Goal: Task Accomplishment & Management: Manage account settings

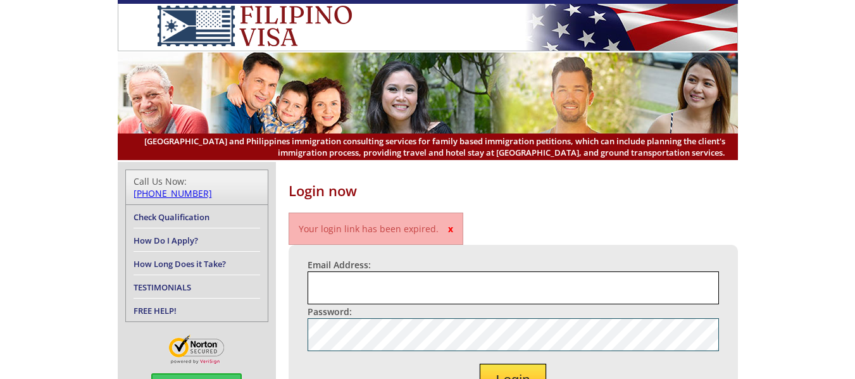
click at [383, 287] on input "Email Address:" at bounding box center [513, 287] width 411 height 33
click at [331, 285] on input "Email Address:" at bounding box center [513, 287] width 411 height 33
type input "[EMAIL_ADDRESS][DOMAIN_NAME]"
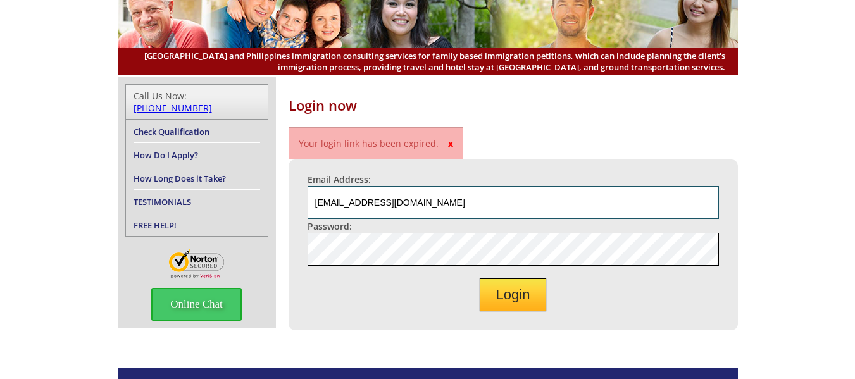
scroll to position [190, 0]
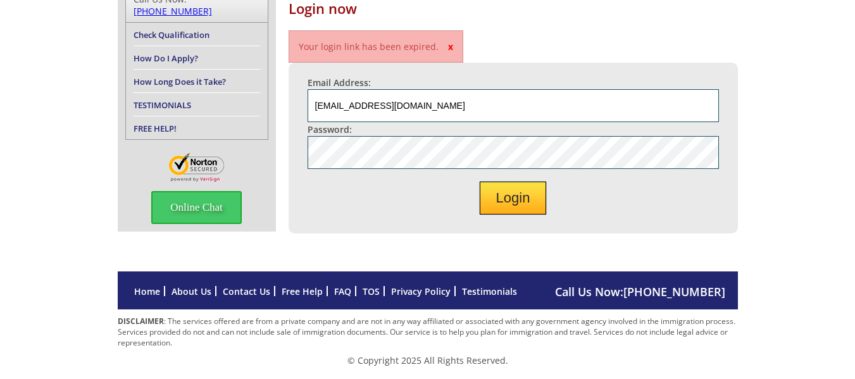
click at [512, 215] on button "Login" at bounding box center [513, 198] width 67 height 33
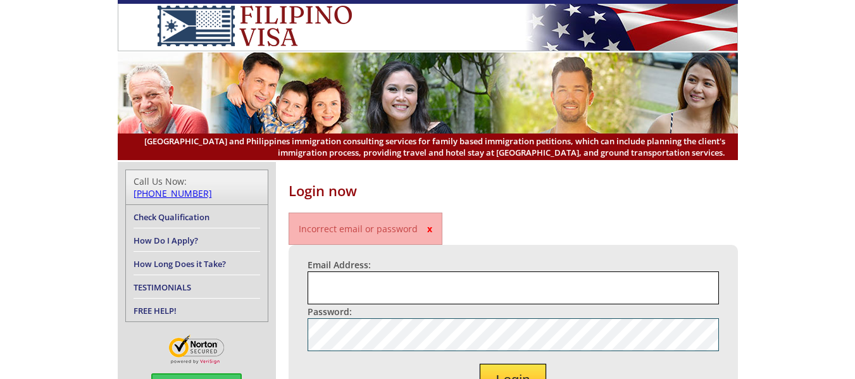
click at [346, 290] on input "Email Address:" at bounding box center [513, 287] width 411 height 33
type input "white.police@comcast.net"
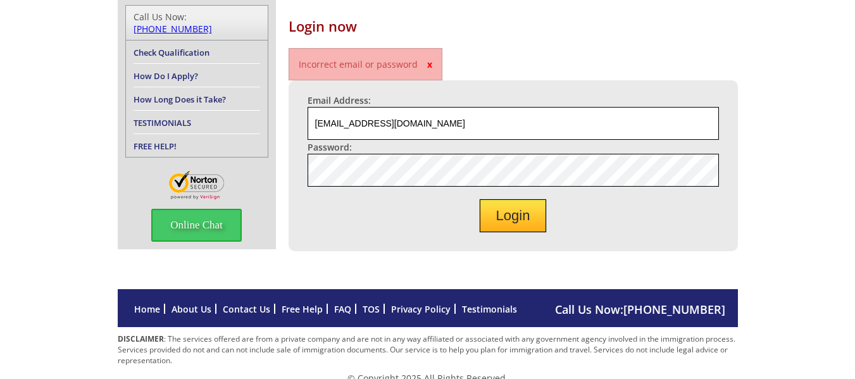
scroll to position [190, 0]
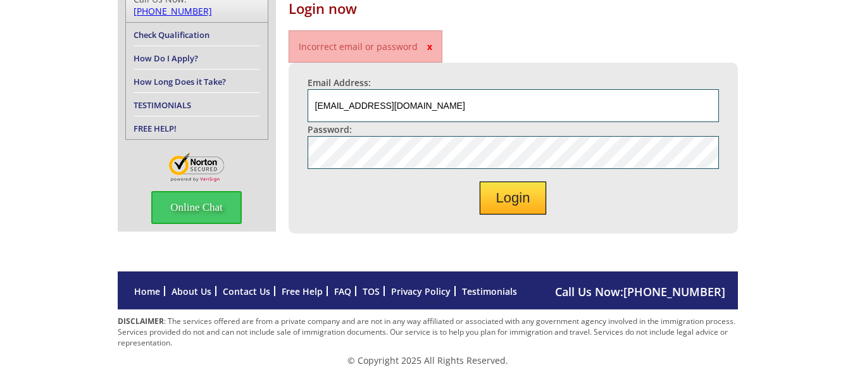
click at [508, 215] on button "Login" at bounding box center [513, 198] width 67 height 33
